Goal: Task Accomplishment & Management: Manage account settings

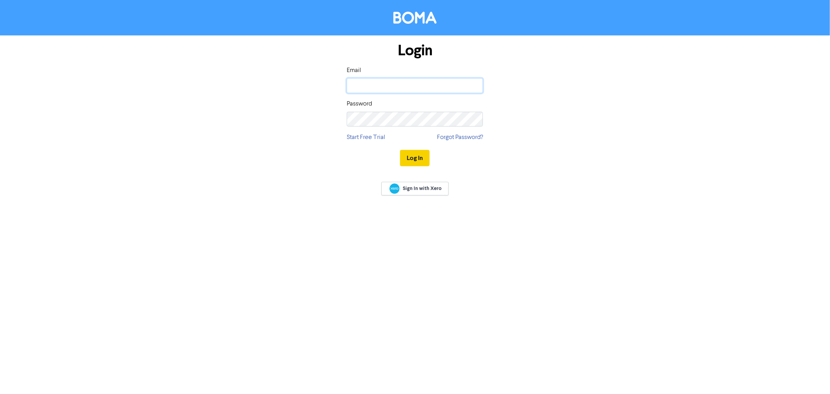
type input "[EMAIL_ADDRESS][DOMAIN_NAME]"
click at [416, 158] on button "Log In" at bounding box center [415, 158] width 30 height 16
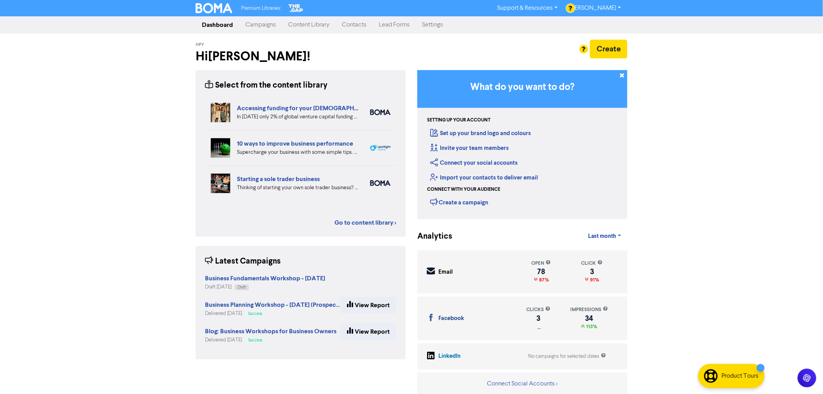
click at [358, 26] on link "Contacts" at bounding box center [354, 25] width 37 height 16
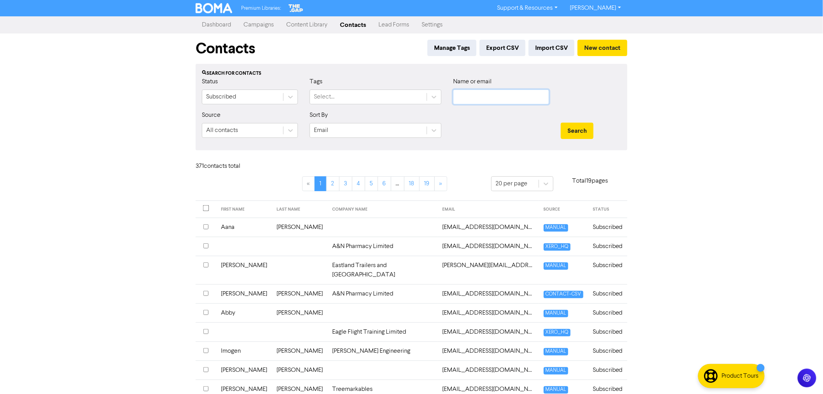
click at [483, 94] on input "text" at bounding box center [501, 96] width 96 height 15
type input "warda"
click at [561, 123] on button "Search" at bounding box center [577, 131] width 33 height 16
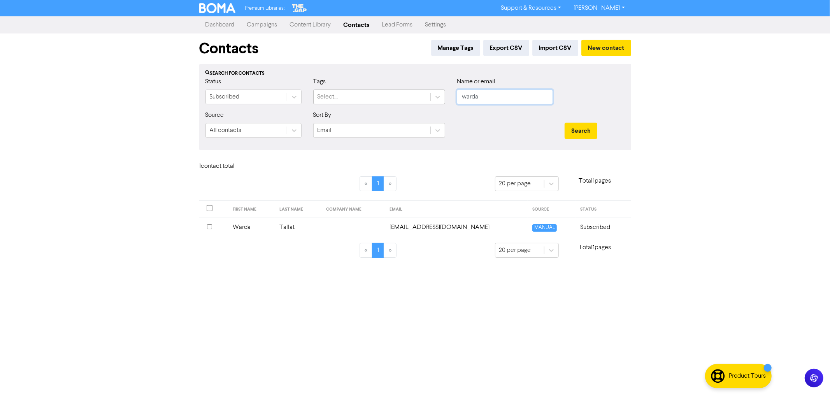
drag, startPoint x: 434, startPoint y: 94, endPoint x: 391, endPoint y: 92, distance: 42.8
click at [401, 92] on div "Status Subscribed Tags Select... Name or email warda" at bounding box center [415, 93] width 431 height 33
click at [310, 306] on div "Premium Libraries: Support & Resources Video Tutorials FAQ & Guides Marketing E…" at bounding box center [415, 197] width 830 height 394
